Goal: Transaction & Acquisition: Download file/media

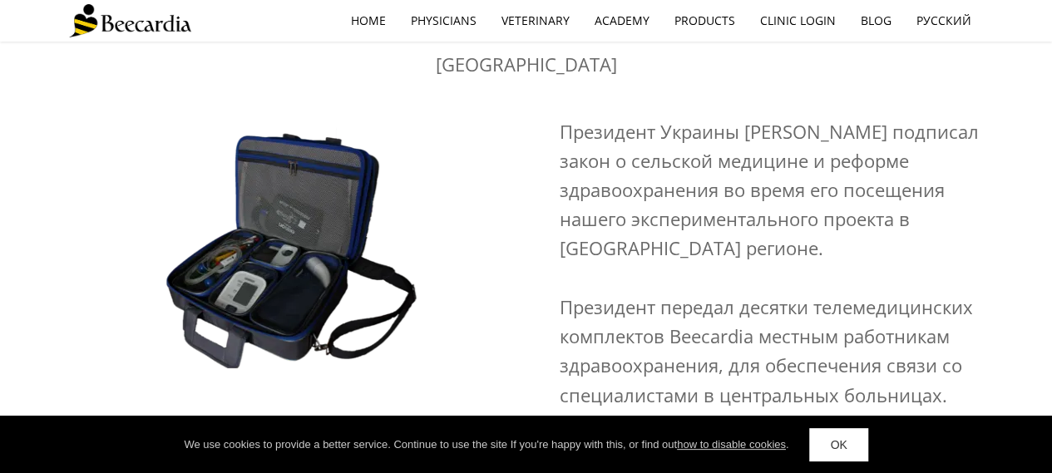
scroll to position [3246, 0]
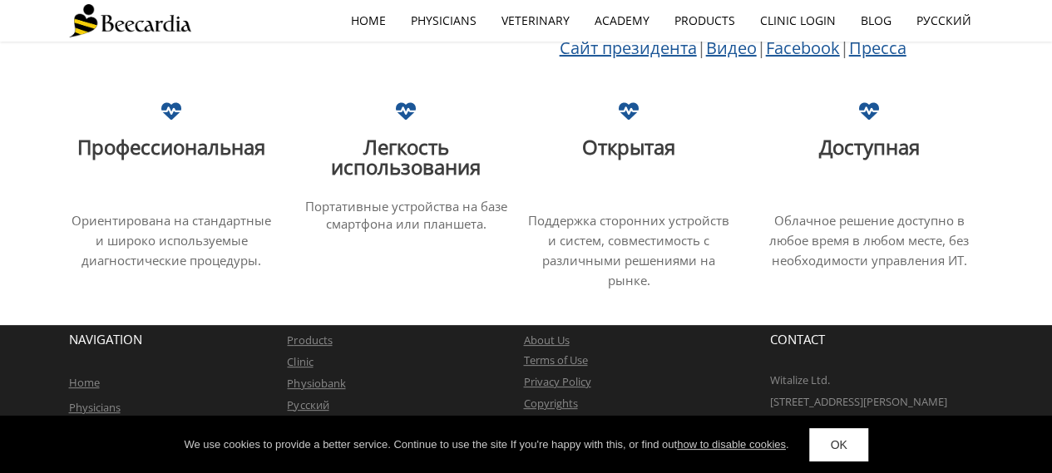
click at [321, 333] on span "roducts" at bounding box center [313, 340] width 38 height 15
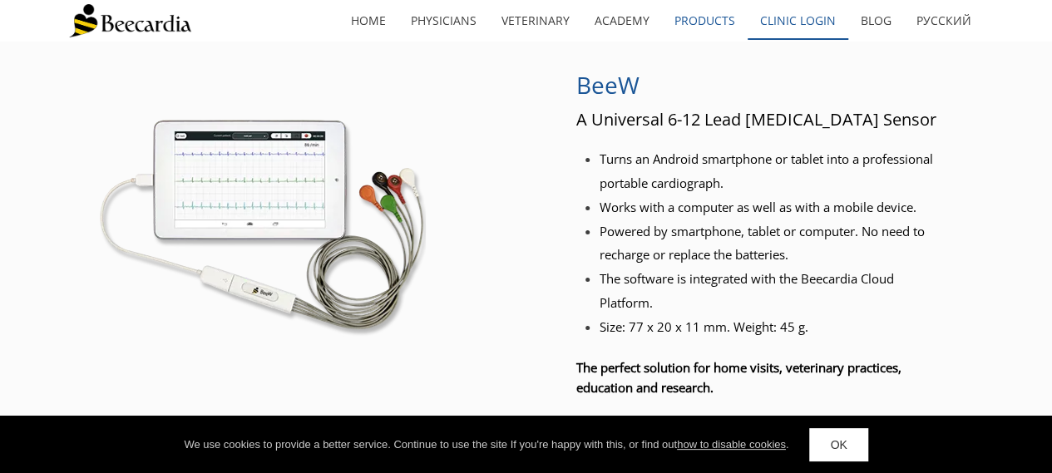
click at [778, 20] on link "Clinic Login" at bounding box center [798, 21] width 101 height 38
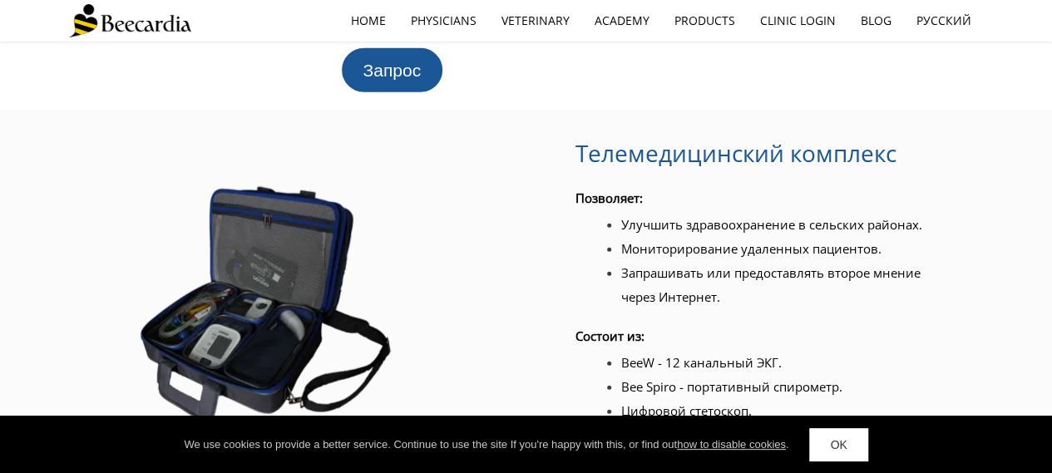
scroll to position [2138, 0]
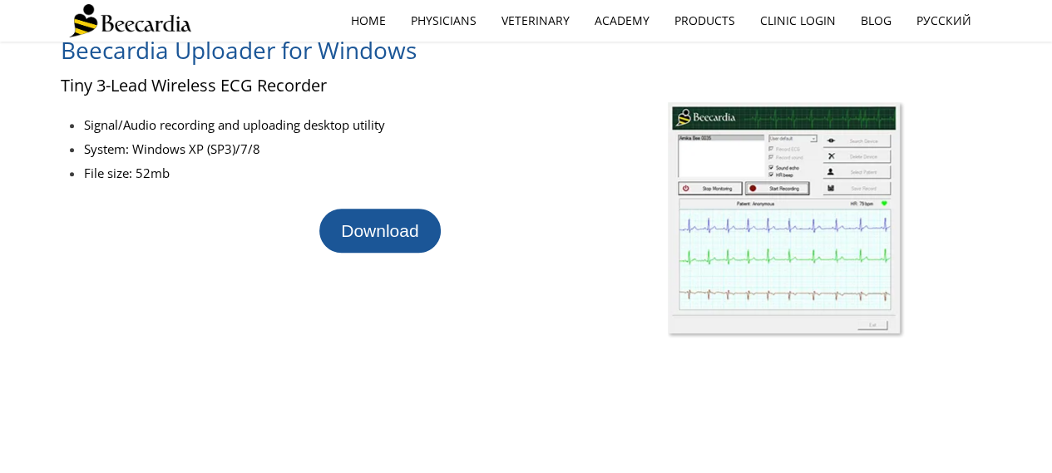
scroll to position [424, 0]
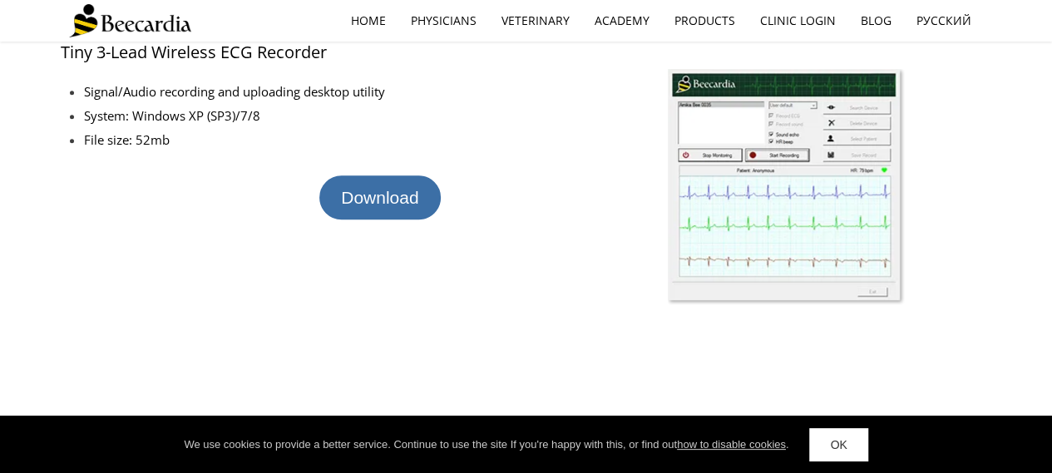
click at [364, 197] on span "Download" at bounding box center [379, 197] width 77 height 19
